Goal: Use online tool/utility

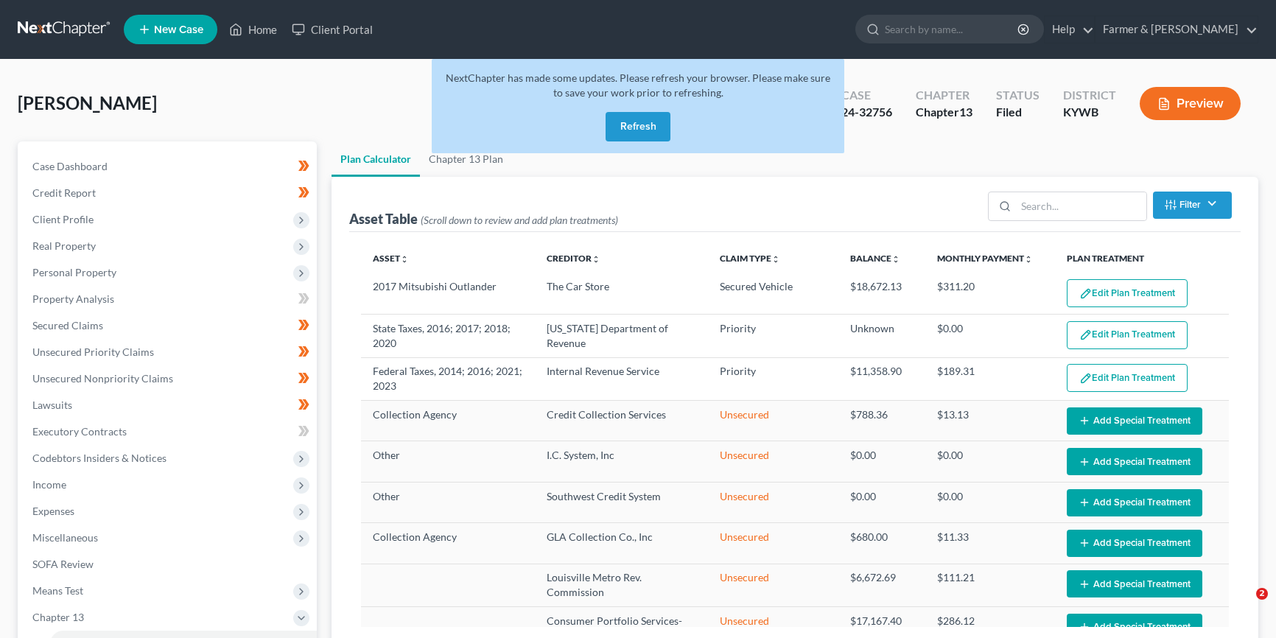
select select "59"
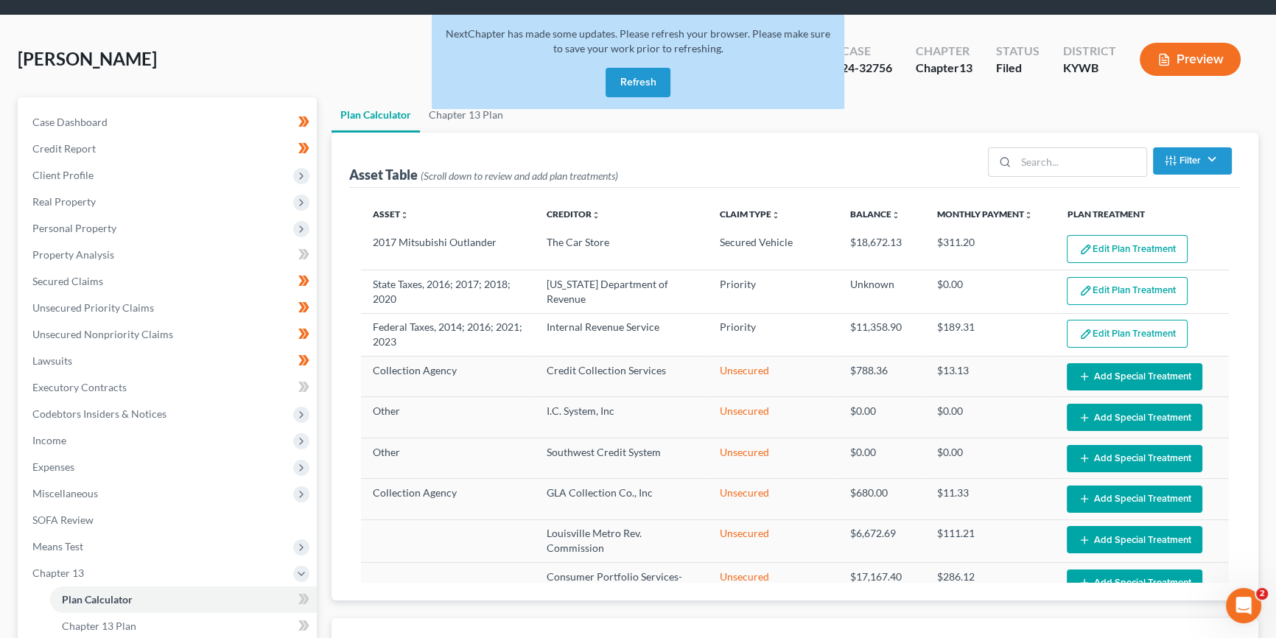
click at [640, 85] on button "Refresh" at bounding box center [638, 82] width 65 height 29
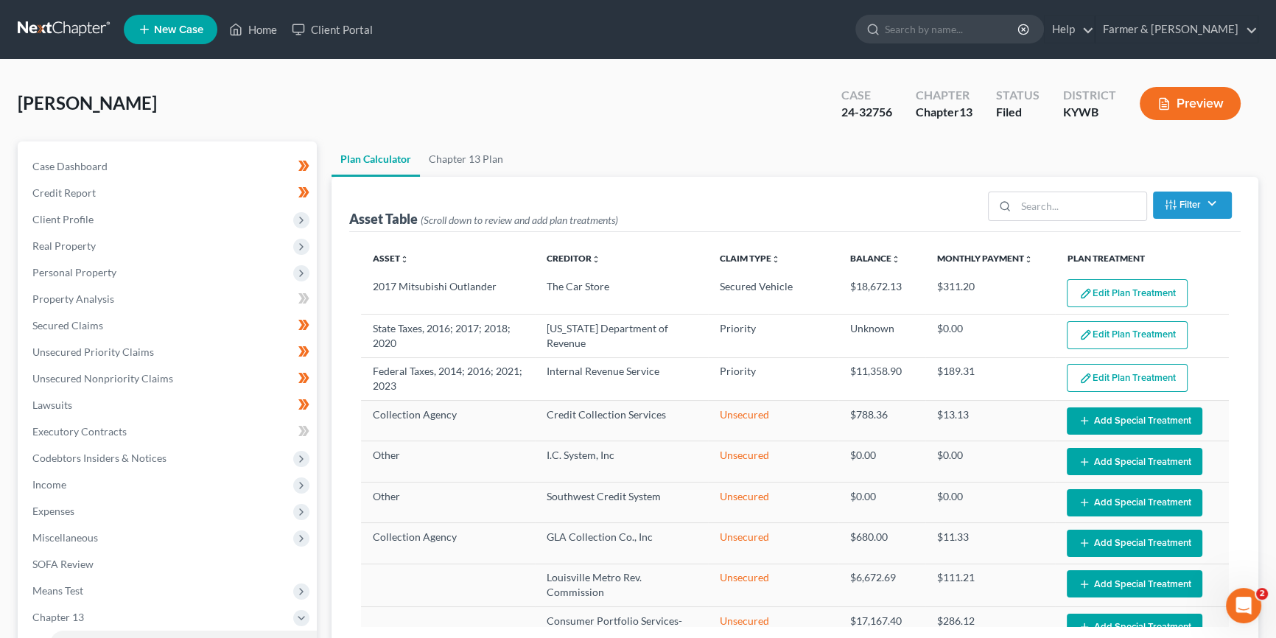
select select "59"
